Goal: Find specific page/section: Find specific page/section

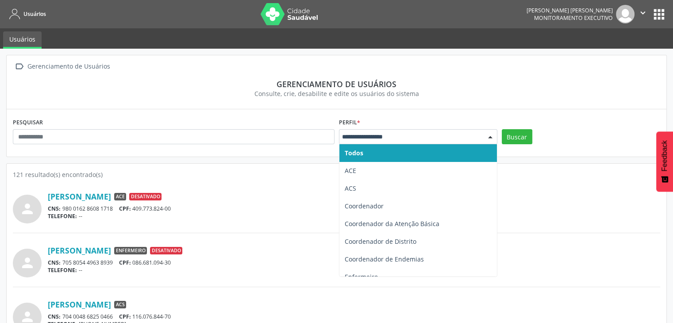
click at [389, 131] on div at bounding box center [418, 136] width 158 height 15
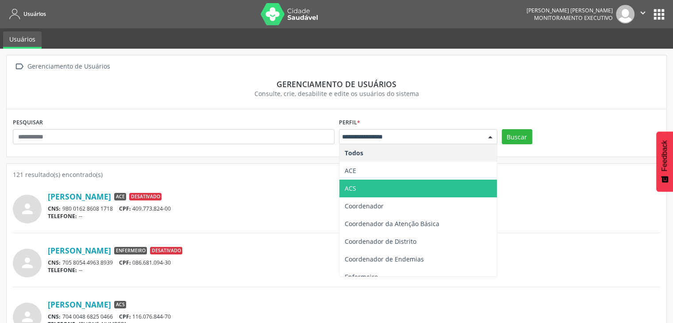
click at [367, 186] on span "ACS" at bounding box center [417, 189] width 157 height 18
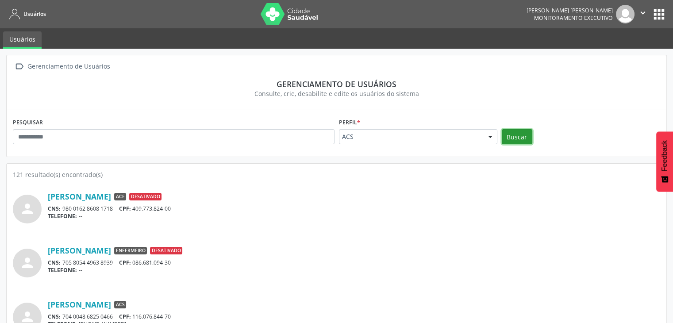
click at [508, 138] on button "Buscar" at bounding box center [516, 136] width 31 height 15
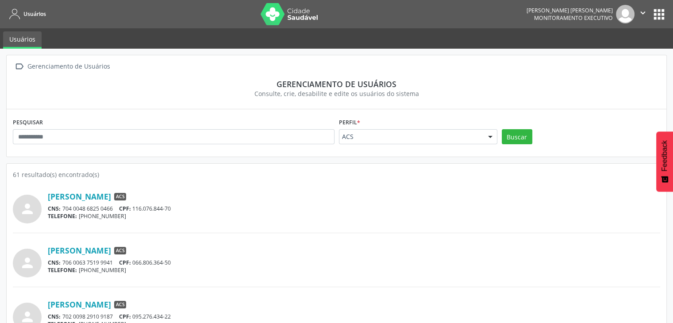
click at [154, 37] on ul "Usuários" at bounding box center [336, 38] width 673 height 20
click at [89, 195] on link "[PERSON_NAME]" at bounding box center [79, 196] width 63 height 10
click at [81, 250] on link "[PERSON_NAME]" at bounding box center [79, 250] width 63 height 10
click at [278, 250] on div "[PERSON_NAME] ACS" at bounding box center [354, 250] width 612 height 10
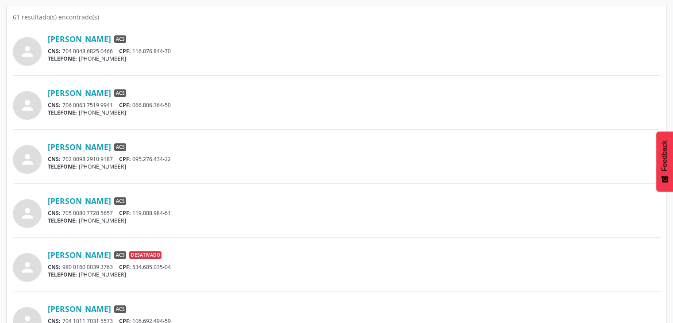
scroll to position [159, 0]
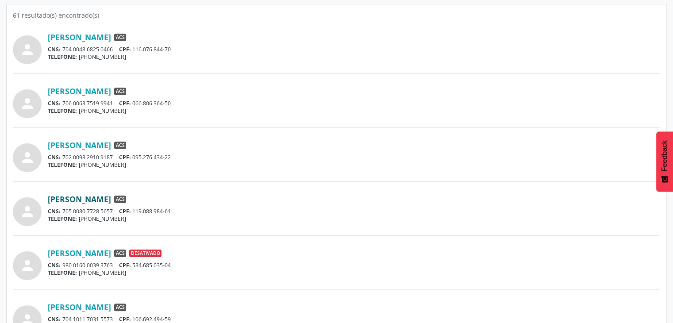
click at [87, 198] on link "[PERSON_NAME]" at bounding box center [79, 199] width 63 height 10
click at [306, 196] on div "[PERSON_NAME] ACS" at bounding box center [354, 199] width 612 height 10
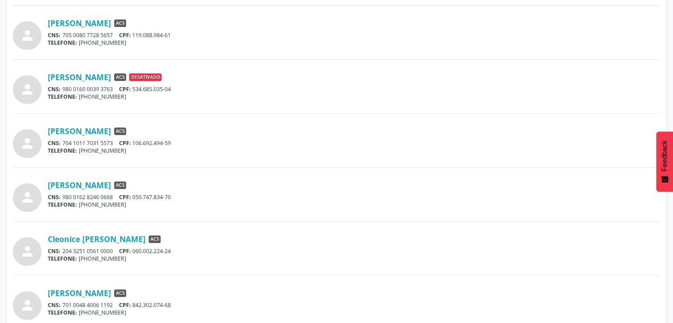
scroll to position [336, 0]
click at [111, 128] on link "[PERSON_NAME]" at bounding box center [79, 130] width 63 height 10
click at [74, 188] on div "[PERSON_NAME] ACS CNS: 980 0162 8246 0668 CPF: 050.747.834-70 TELEFONE: [PHONE_…" at bounding box center [354, 193] width 612 height 28
click at [74, 181] on link "[PERSON_NAME]" at bounding box center [79, 184] width 63 height 10
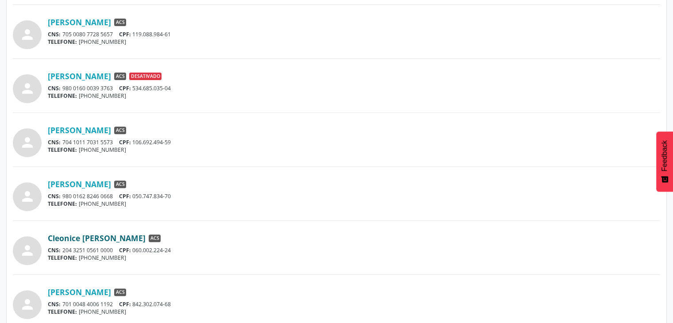
click at [96, 239] on link "Cleonice [PERSON_NAME]" at bounding box center [97, 238] width 98 height 10
click at [111, 291] on link "[PERSON_NAME]" at bounding box center [79, 292] width 63 height 10
click at [249, 190] on div "[PERSON_NAME] ACS CNS: 980 0162 8246 0668 CPF: 050.747.834-70 TELEFONE: [PHONE_…" at bounding box center [354, 193] width 612 height 28
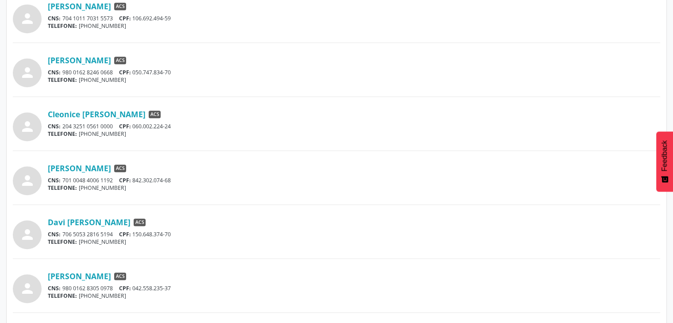
scroll to position [478, 0]
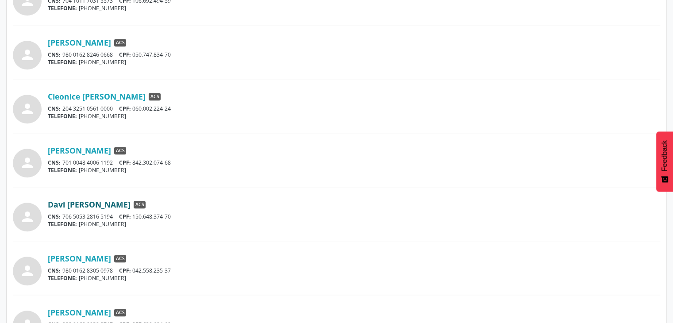
click at [130, 205] on link "Davi [PERSON_NAME]" at bounding box center [89, 204] width 83 height 10
click at [109, 254] on link "[PERSON_NAME]" at bounding box center [79, 258] width 63 height 10
click at [199, 257] on div "[PERSON_NAME] ACS" at bounding box center [354, 258] width 612 height 10
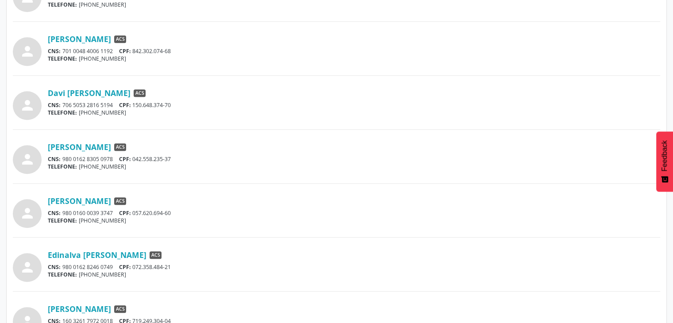
scroll to position [601, 0]
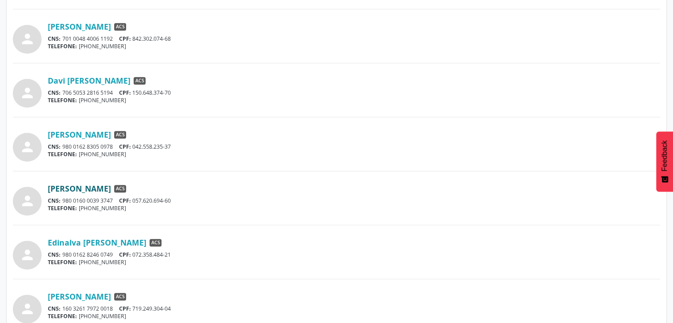
click at [111, 188] on link "[PERSON_NAME]" at bounding box center [79, 189] width 63 height 10
click at [116, 241] on link "Edinalva [PERSON_NAME]" at bounding box center [97, 242] width 99 height 10
click at [111, 296] on link "[PERSON_NAME]" at bounding box center [79, 296] width 63 height 10
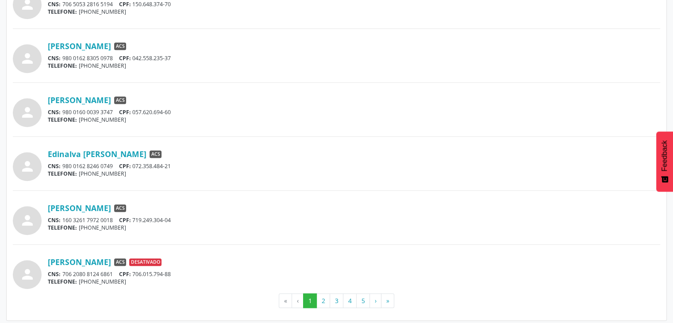
scroll to position [692, 0]
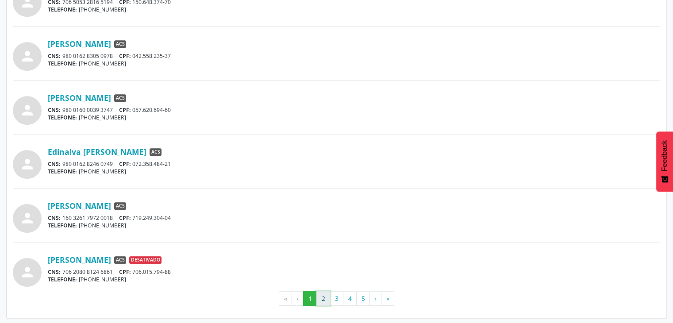
click at [322, 296] on button "2" at bounding box center [323, 298] width 14 height 15
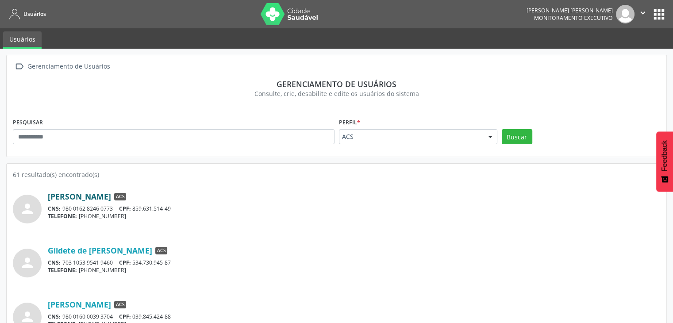
click at [103, 197] on link "[PERSON_NAME]" at bounding box center [79, 196] width 63 height 10
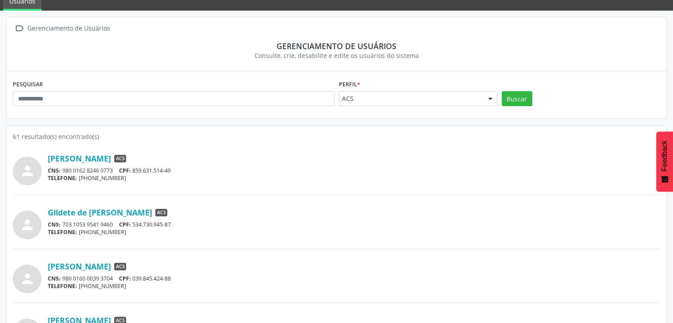
scroll to position [53, 0]
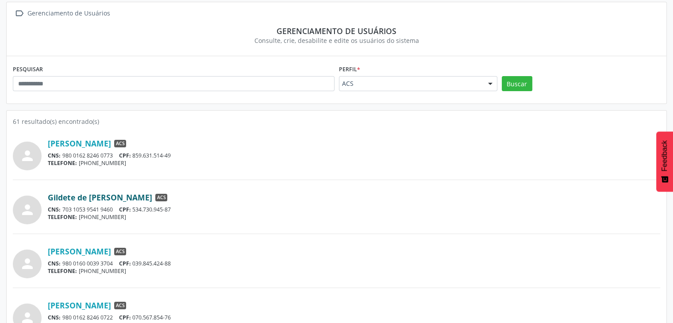
click at [152, 198] on link "Gildete de [PERSON_NAME]" at bounding box center [100, 197] width 104 height 10
click at [101, 302] on link "[PERSON_NAME]" at bounding box center [79, 305] width 63 height 10
click at [236, 243] on div "person [PERSON_NAME] ACS CNS: 980 0160 0039 3704 CPF: 039.845.424-88 TELEFONE: …" at bounding box center [336, 260] width 647 height 35
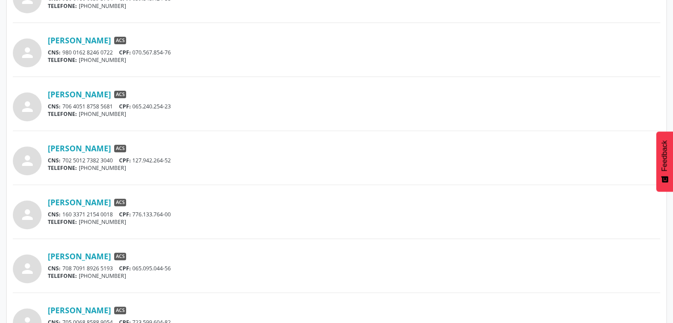
scroll to position [318, 0]
click at [104, 92] on link "[PERSON_NAME]" at bounding box center [79, 94] width 63 height 10
click at [111, 145] on link "[PERSON_NAME]" at bounding box center [79, 148] width 63 height 10
click at [76, 206] on link "[PERSON_NAME]" at bounding box center [79, 202] width 63 height 10
click at [76, 255] on link "[PERSON_NAME]" at bounding box center [79, 256] width 63 height 10
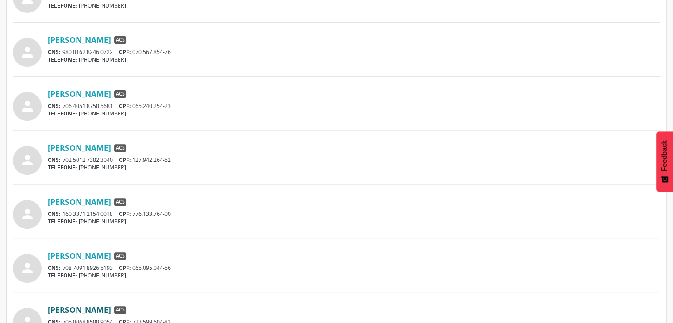
click at [91, 308] on link "[PERSON_NAME]" at bounding box center [79, 310] width 63 height 10
click at [269, 239] on div "person [PERSON_NAME] ACS CNS: 980 0162 8246 0773 CPF: 859.631.514-49 TELEFONE: …" at bounding box center [336, 261] width 647 height 800
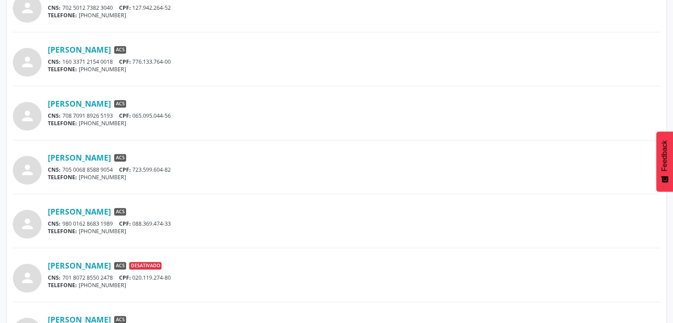
scroll to position [495, 0]
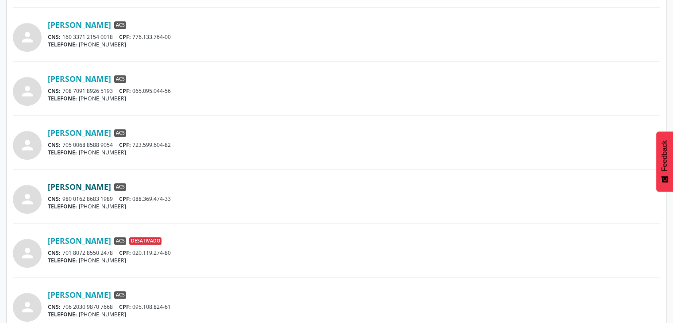
click at [111, 188] on link "[PERSON_NAME]" at bounding box center [79, 187] width 63 height 10
click at [111, 298] on link "[PERSON_NAME]" at bounding box center [79, 295] width 63 height 10
